Goal: Find specific page/section: Find specific page/section

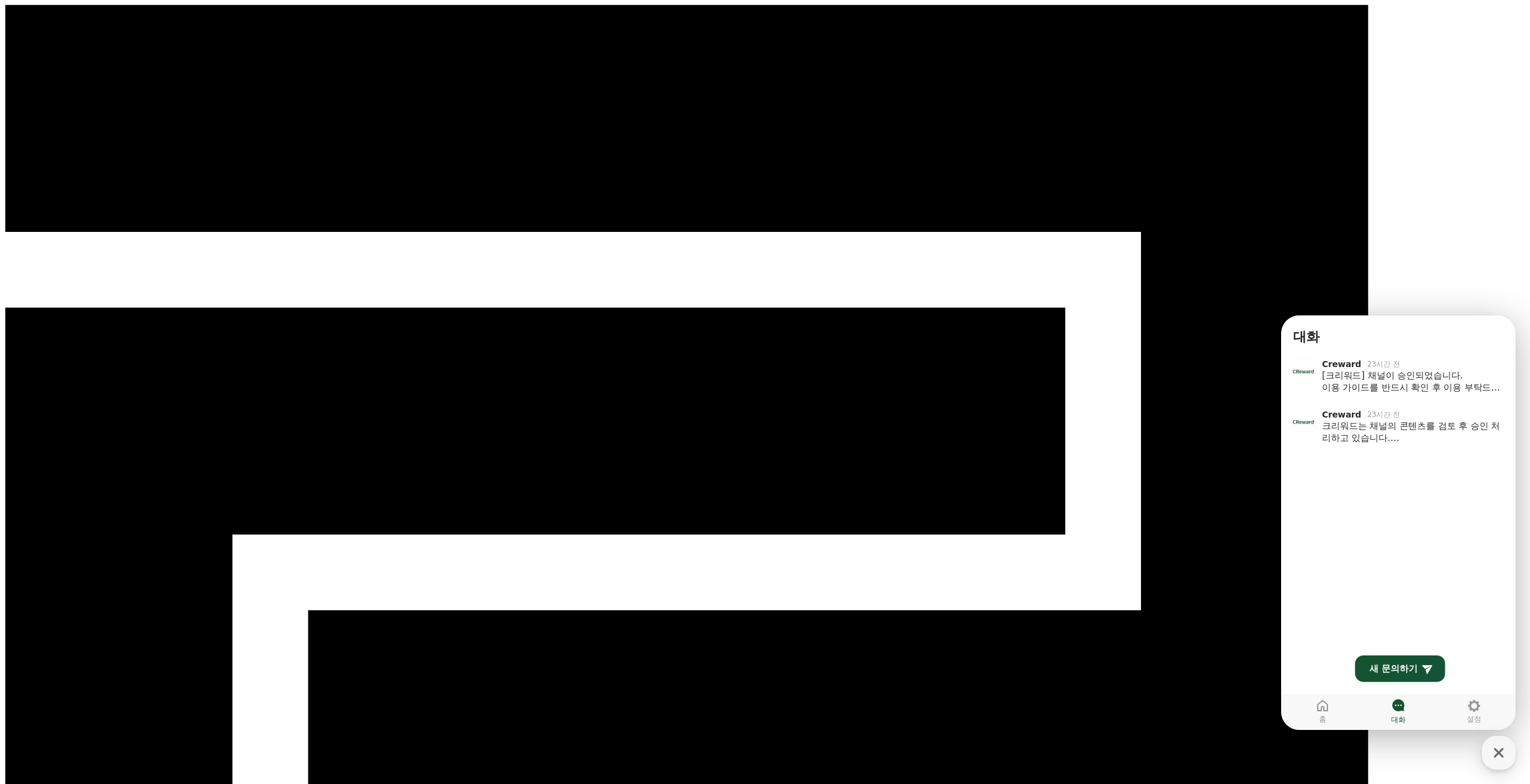
drag, startPoint x: 644, startPoint y: 319, endPoint x: 652, endPoint y: 320, distance: 8.1
